Goal: Transaction & Acquisition: Obtain resource

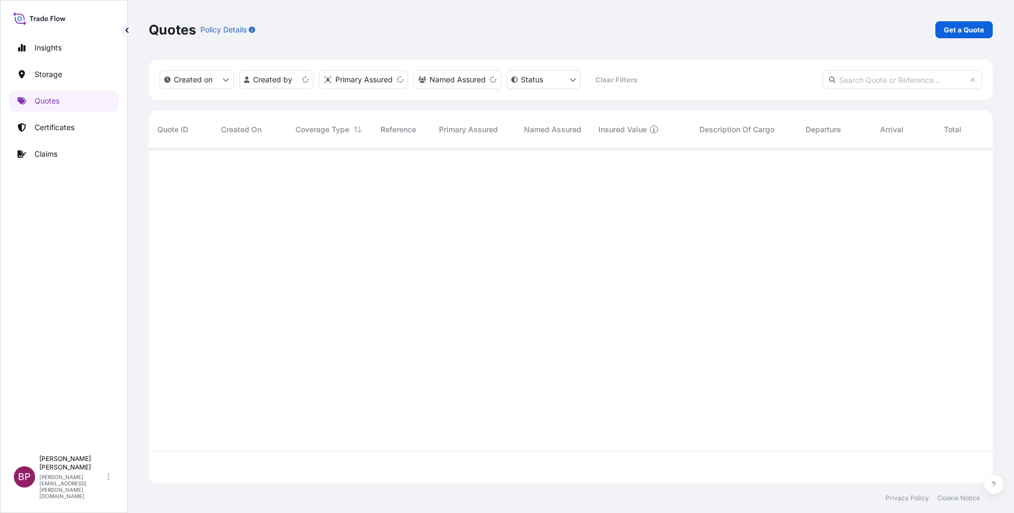
scroll to position [328, 832]
click at [962, 32] on p "Get a Quote" at bounding box center [964, 29] width 40 height 11
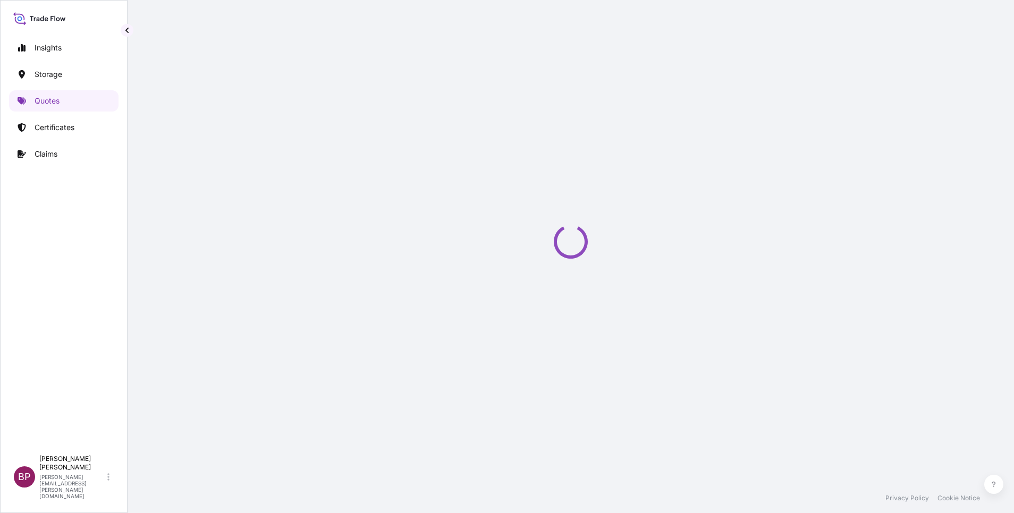
select select "Water"
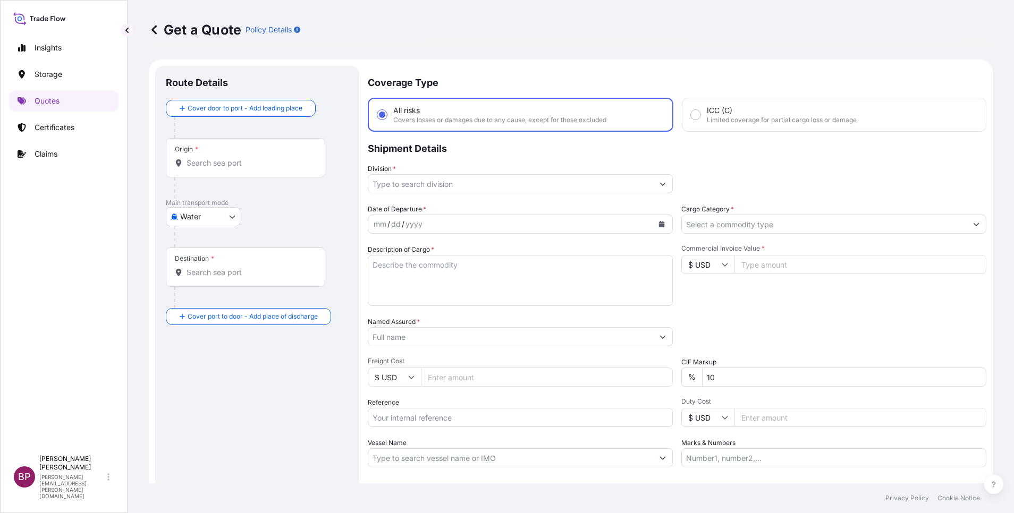
scroll to position [17, 0]
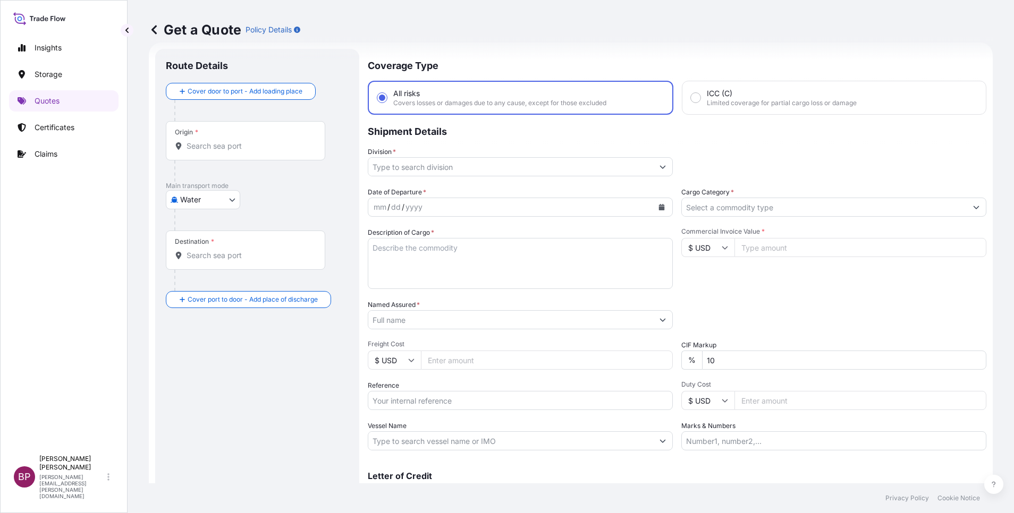
click at [416, 403] on input "Reference" at bounding box center [520, 400] width 305 height 19
paste input "SSLS3267"
type input "SSLS3267"
click at [449, 316] on input "Named Assured *" at bounding box center [510, 319] width 285 height 19
paste input "[PERSON_NAME] HAMAD AL HTAILAH CONTRACTING CO."
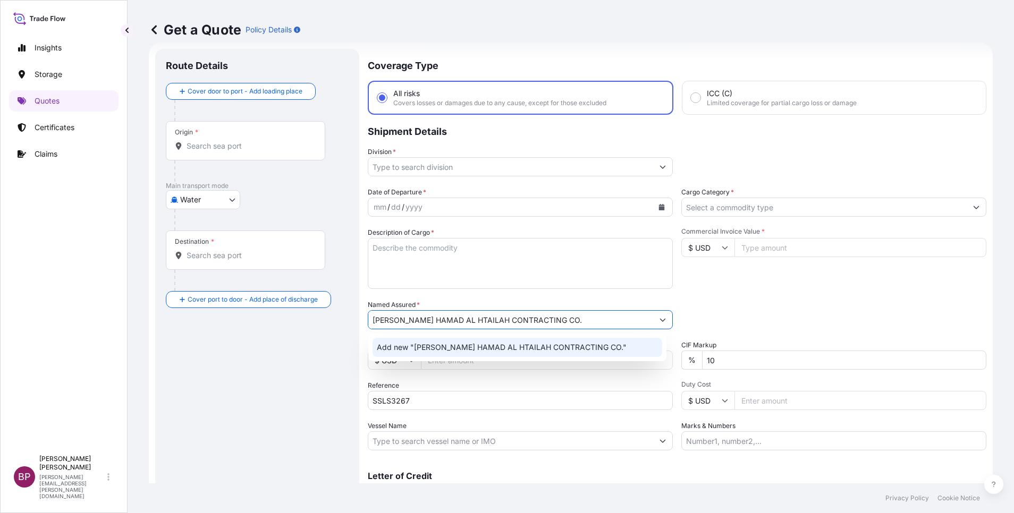
type input "[PERSON_NAME] HAMAD AL HTAILAH CONTRACTING CO."
click at [508, 263] on textarea "Description of Cargo *" at bounding box center [520, 263] width 305 height 51
paste textarea "Bowling machine"
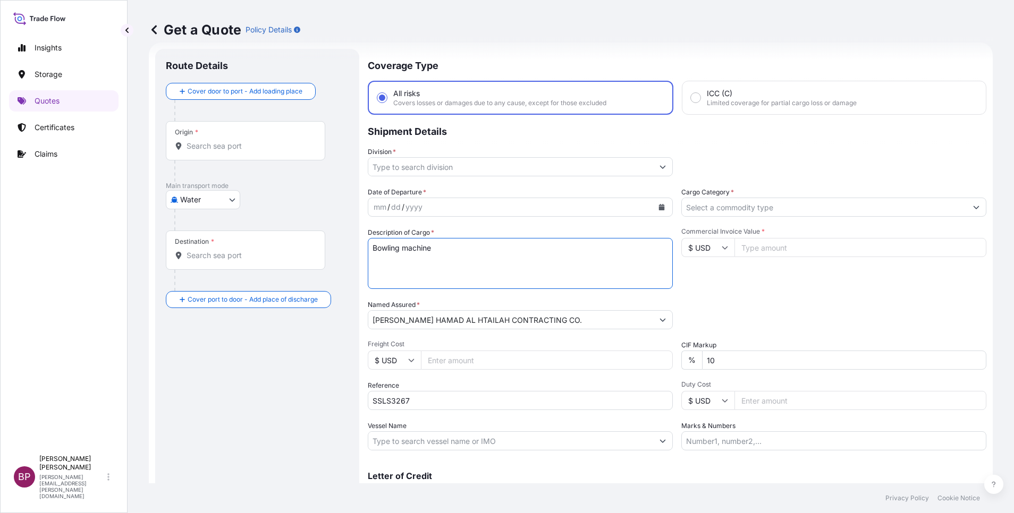
type textarea "Bowling machine"
click at [722, 248] on icon at bounding box center [725, 247] width 6 height 6
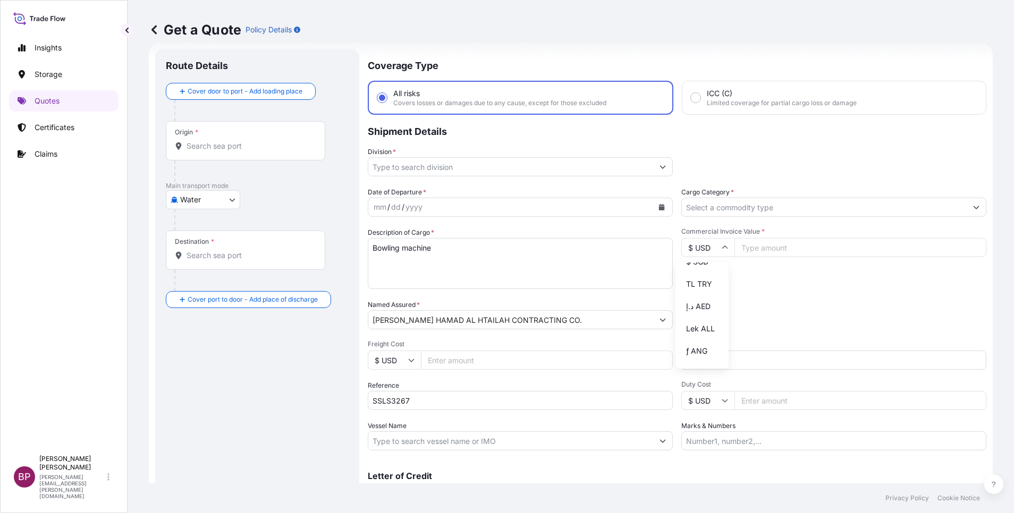
scroll to position [465, 0]
drag, startPoint x: 700, startPoint y: 297, endPoint x: 703, endPoint y: 292, distance: 5.9
click at [700, 157] on div "﷼ SAR" at bounding box center [702, 147] width 45 height 20
type input "﷼ SAR"
click at [756, 249] on input "Commercial Invoice Value *" at bounding box center [860, 247] width 252 height 19
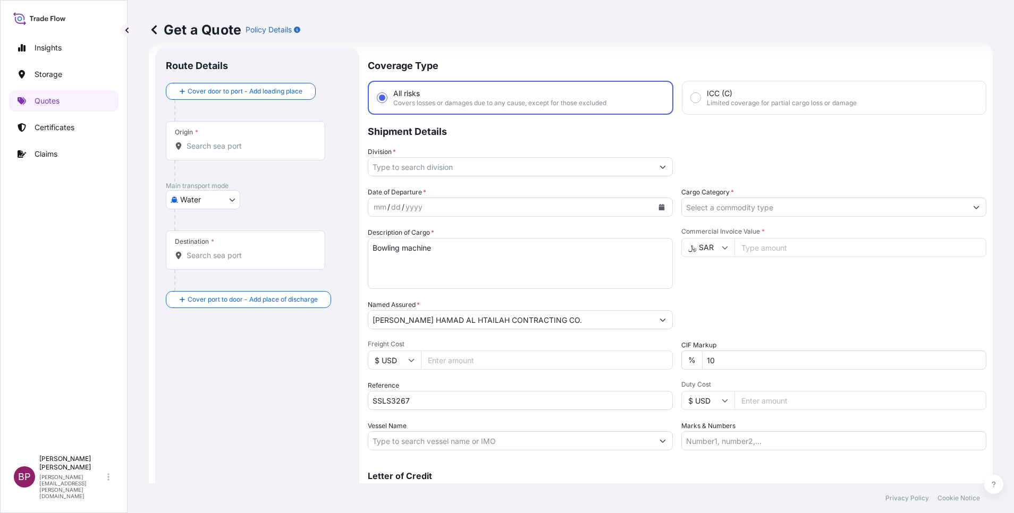
paste input "885335.05"
type input "885335.05"
drag, startPoint x: 736, startPoint y: 364, endPoint x: 528, endPoint y: 354, distance: 208.6
click at [518, 353] on div "Date of Departure * mm / dd / yyyy Cargo Category * Description of Cargo * Bowl…" at bounding box center [677, 319] width 619 height 264
type input "0"
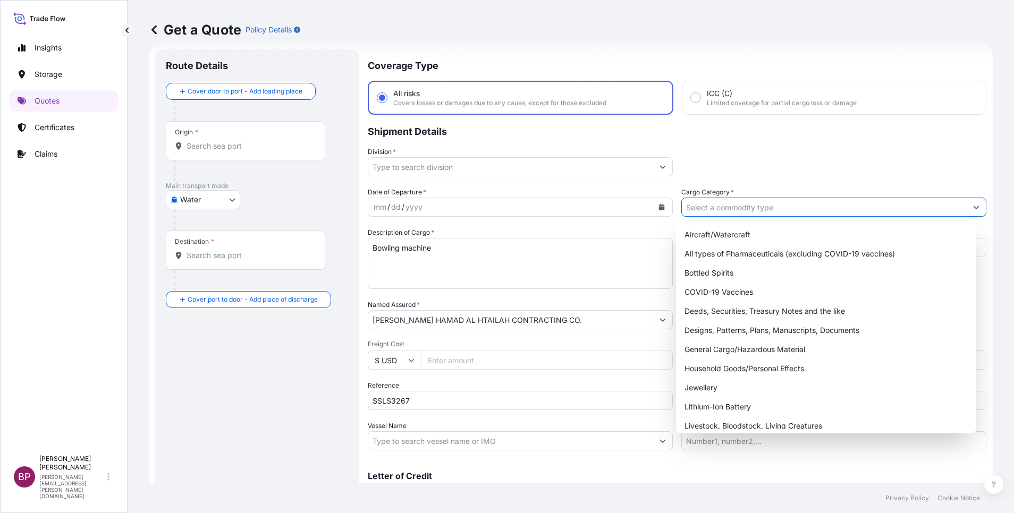
click at [788, 206] on input "Cargo Category *" at bounding box center [824, 207] width 285 height 19
click at [732, 348] on div "General Cargo/Hazardous Material" at bounding box center [826, 349] width 292 height 19
type input "General Cargo/Hazardous Material"
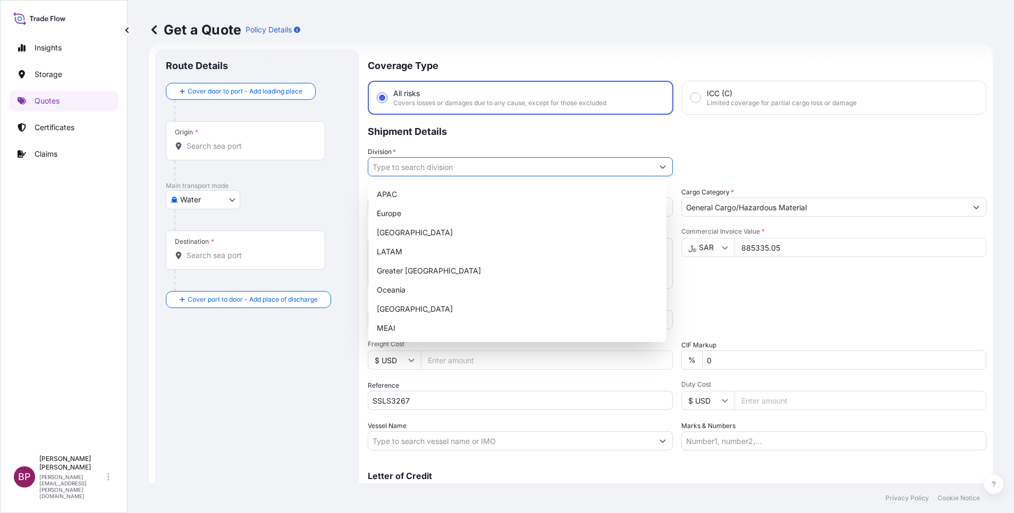
click at [655, 173] on button "Show suggestions" at bounding box center [662, 166] width 19 height 19
click at [432, 333] on div "MEAI" at bounding box center [518, 328] width 290 height 19
type input "MEAI"
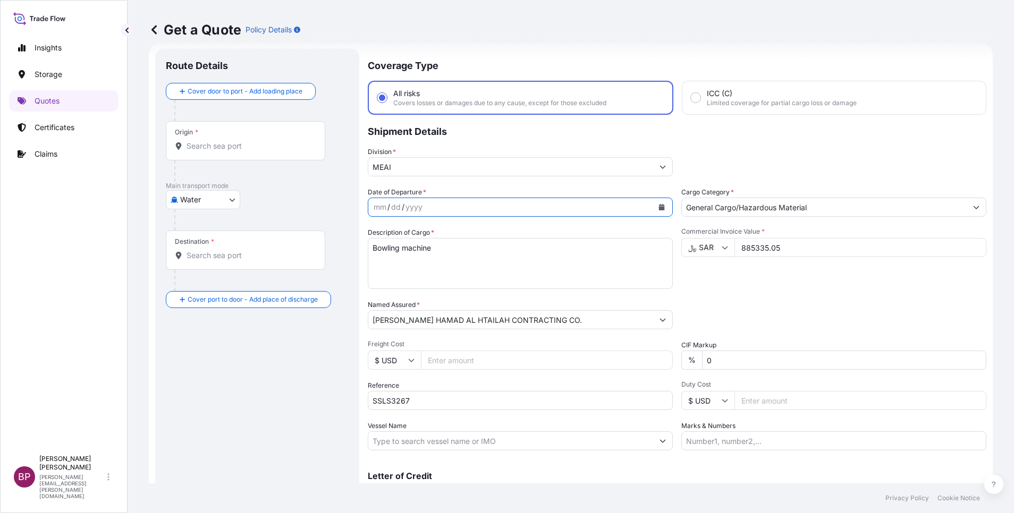
click at [653, 208] on button "Calendar" at bounding box center [661, 207] width 17 height 17
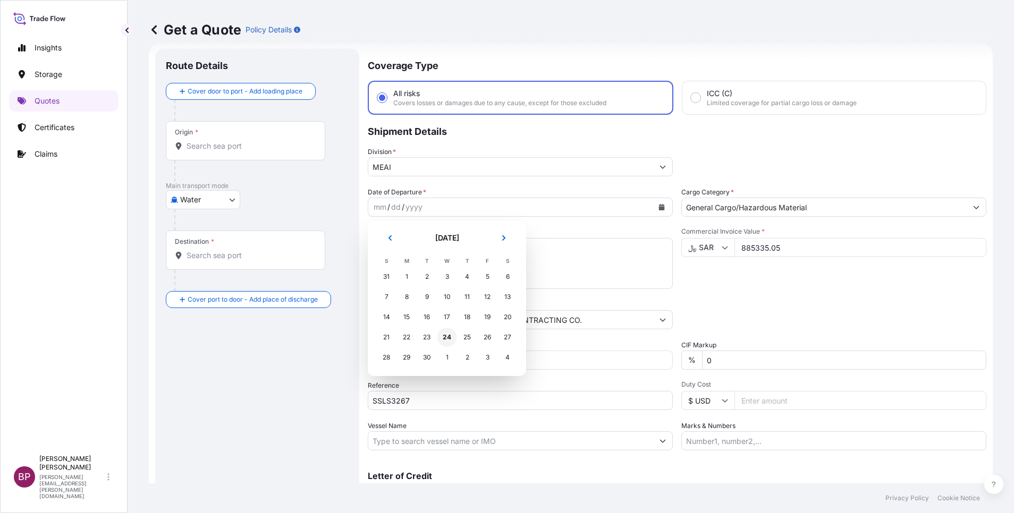
click at [445, 339] on div "24" at bounding box center [446, 337] width 19 height 19
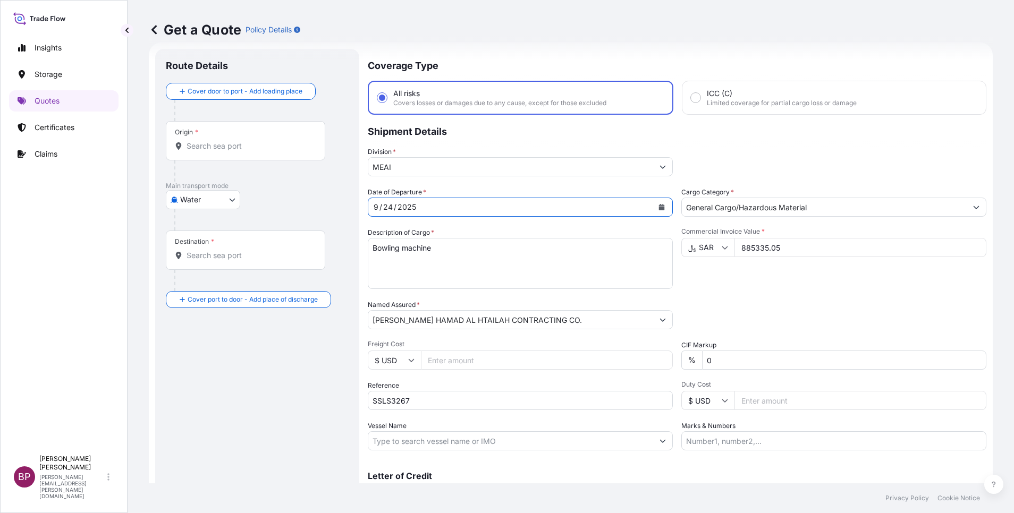
click at [227, 204] on body "8 options available. Selected Date: [DATE] Insights Storage Quotes Certificates…" at bounding box center [507, 256] width 1014 height 513
click at [200, 265] on span "Inland" at bounding box center [196, 265] width 21 height 11
select select "Inland"
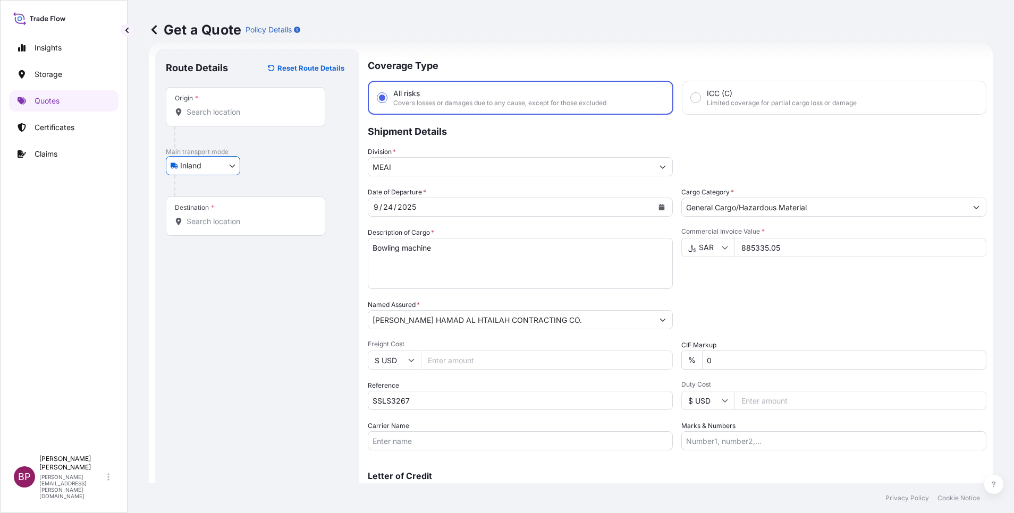
click at [241, 108] on input "Origin *" at bounding box center [249, 112] width 125 height 11
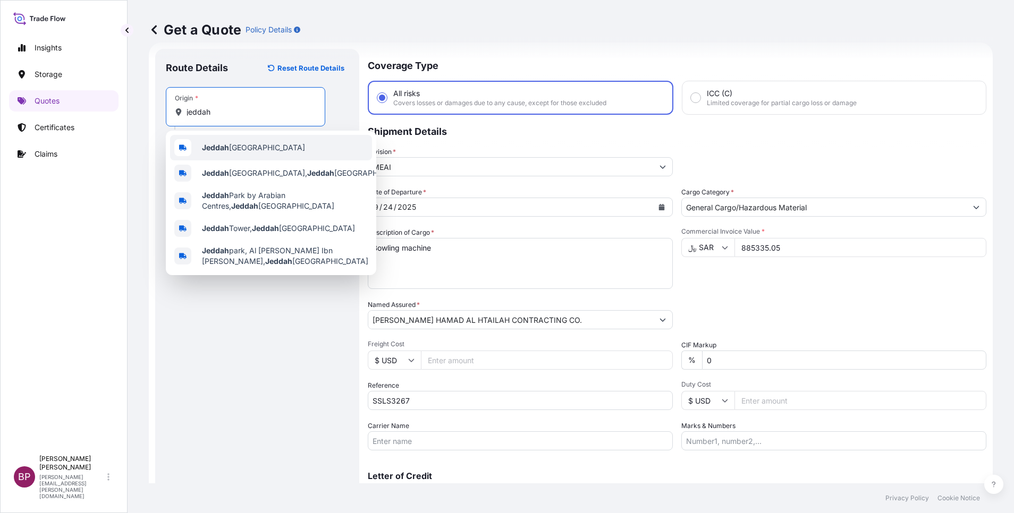
click at [222, 149] on b "Jeddah" at bounding box center [215, 147] width 27 height 9
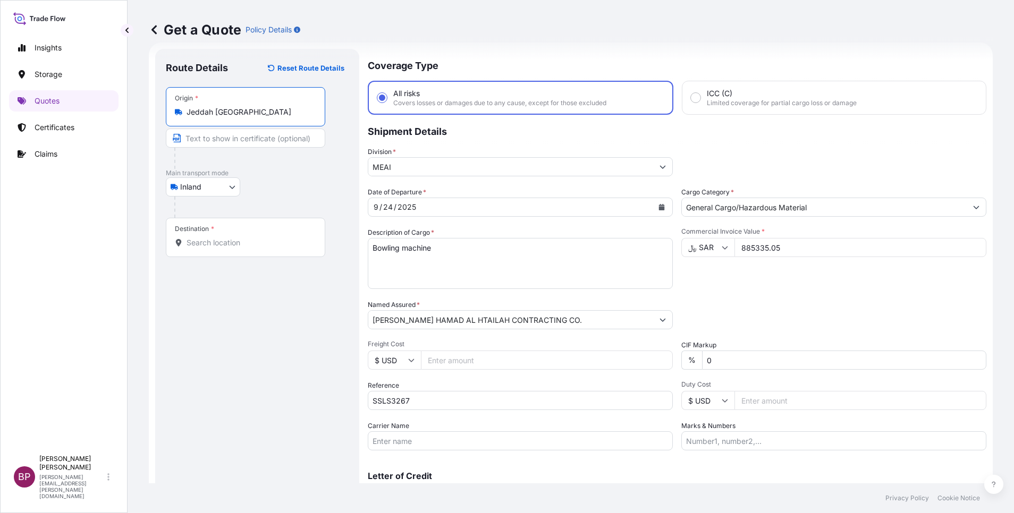
type input "Jeddah [GEOGRAPHIC_DATA]"
click at [216, 240] on input "Destination *" at bounding box center [249, 243] width 125 height 11
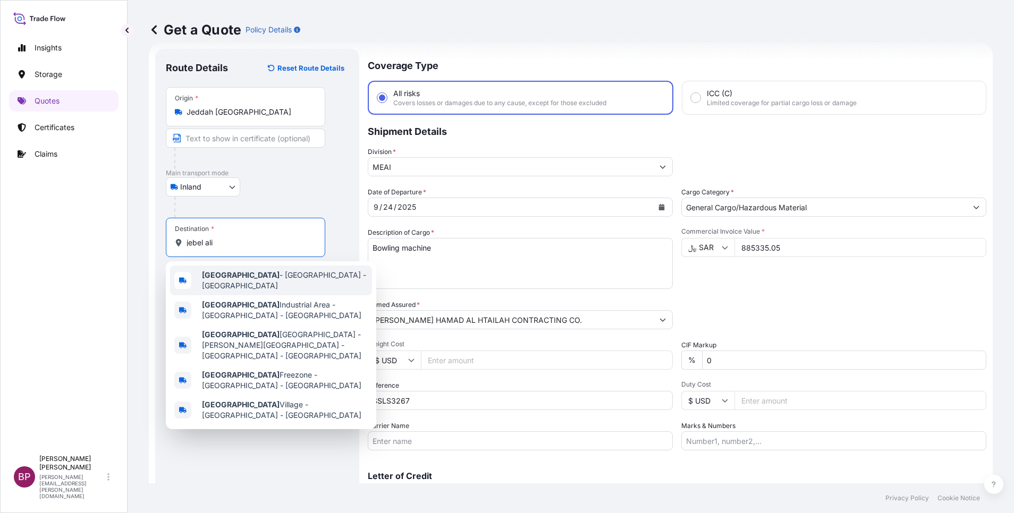
click at [244, 281] on span "[GEOGRAPHIC_DATA] - [GEOGRAPHIC_DATA] - [GEOGRAPHIC_DATA]" at bounding box center [285, 280] width 166 height 21
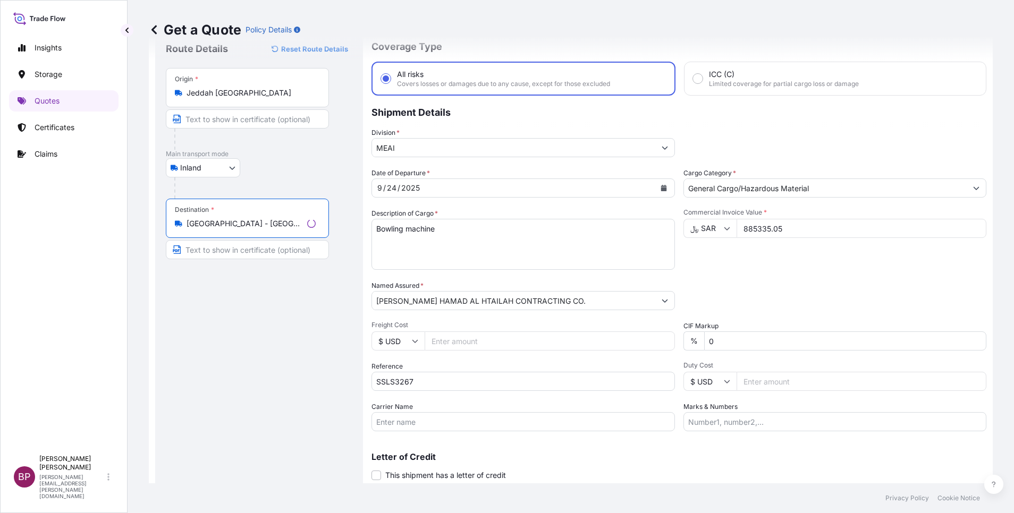
scroll to position [70, 0]
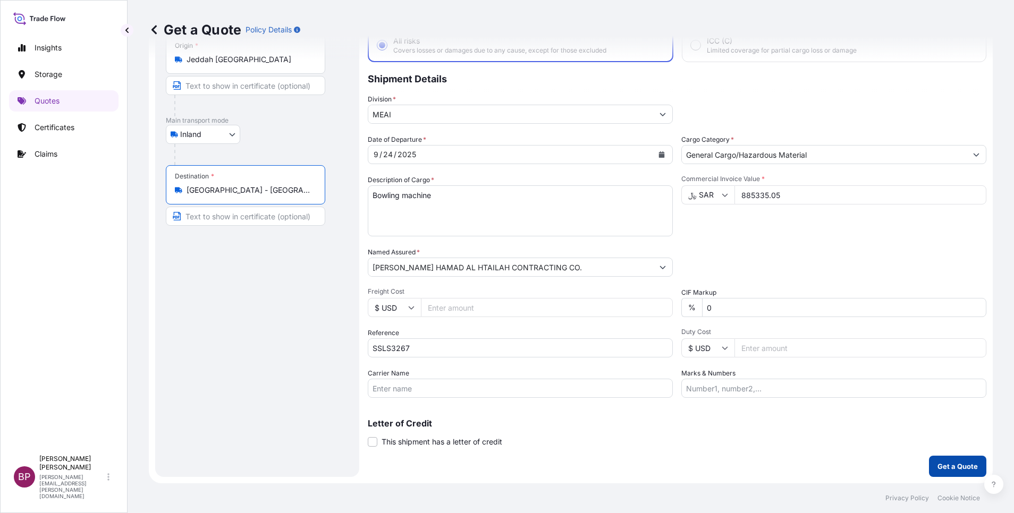
type input "[GEOGRAPHIC_DATA] - [GEOGRAPHIC_DATA] - [GEOGRAPHIC_DATA]"
click at [953, 465] on p "Get a Quote" at bounding box center [958, 466] width 40 height 11
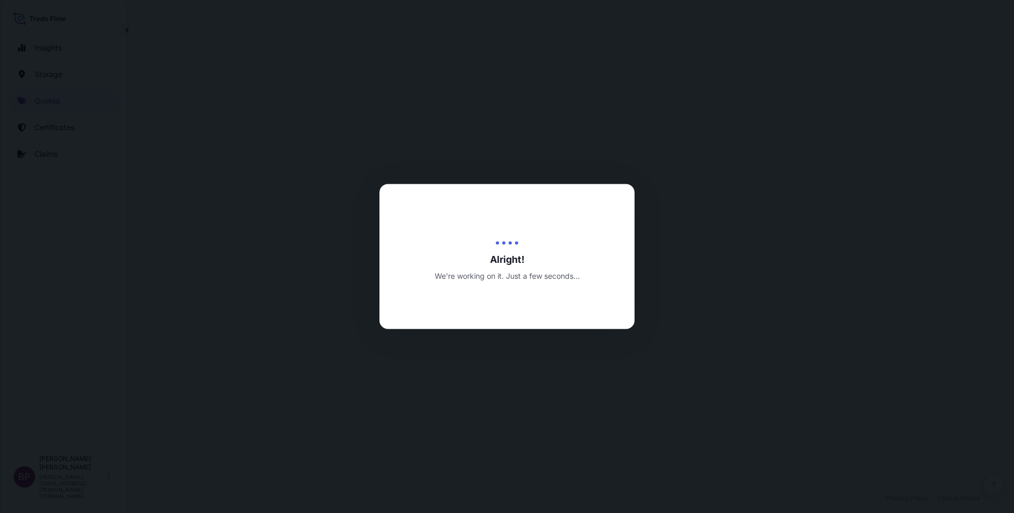
select select "Inland"
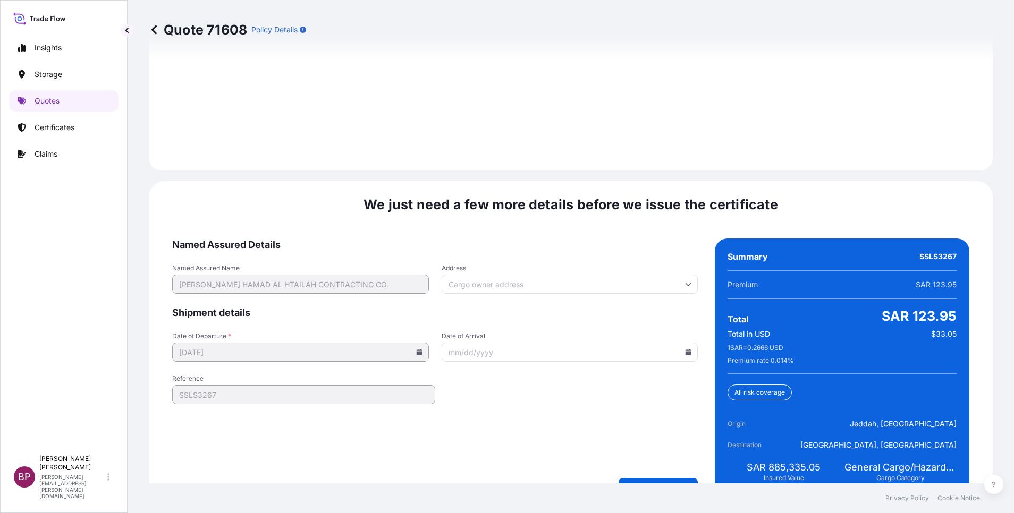
scroll to position [1546, 0]
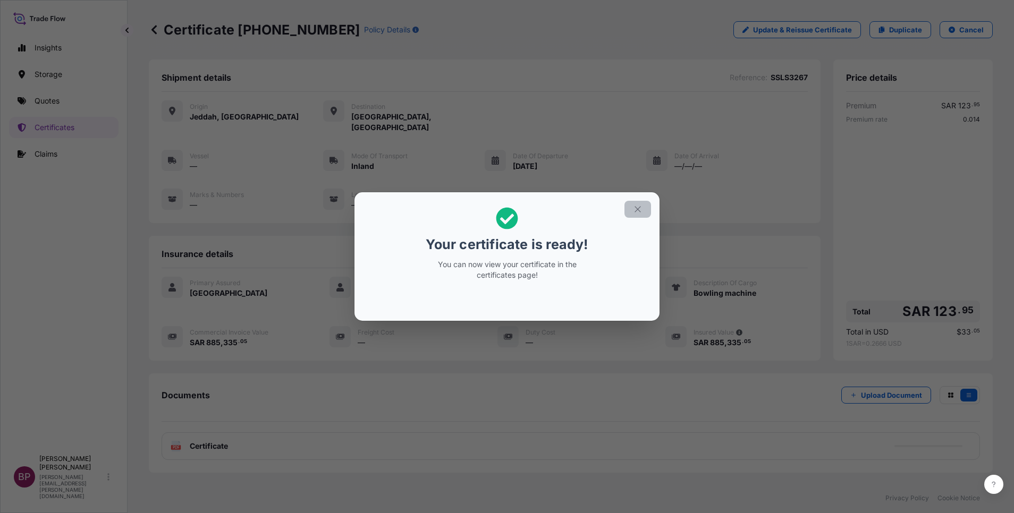
click at [640, 213] on icon "button" at bounding box center [638, 210] width 10 height 10
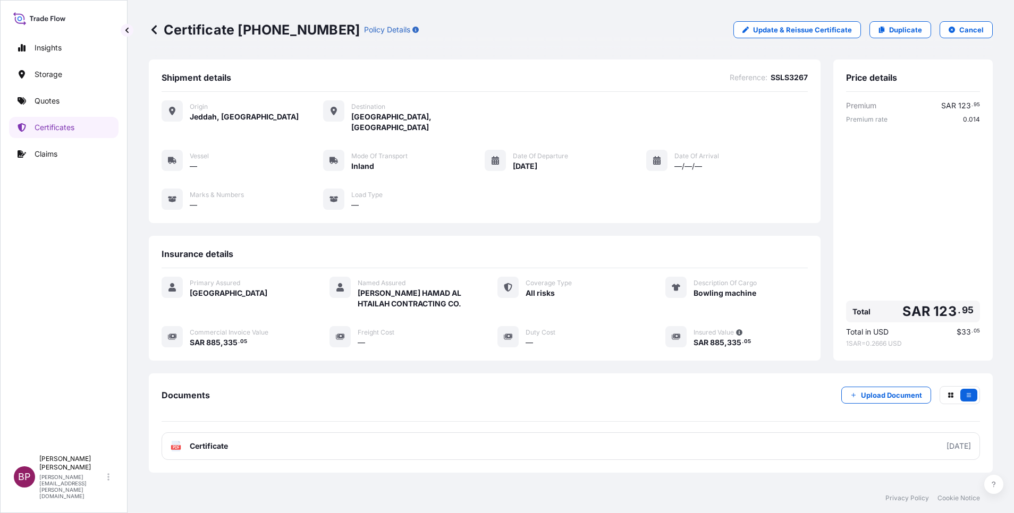
scroll to position [45, 0]
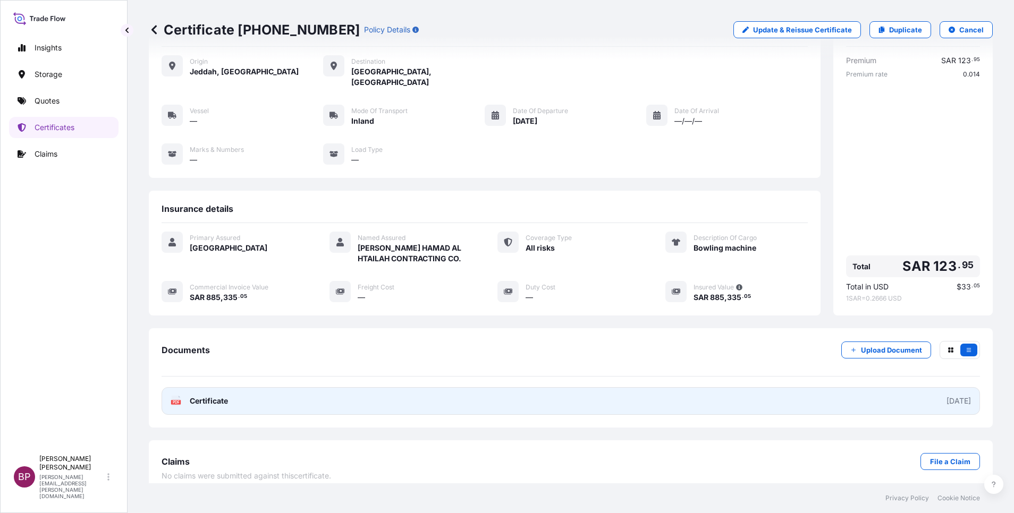
click at [219, 396] on span "Certificate" at bounding box center [209, 401] width 38 height 11
